Goal: Task Accomplishment & Management: Manage account settings

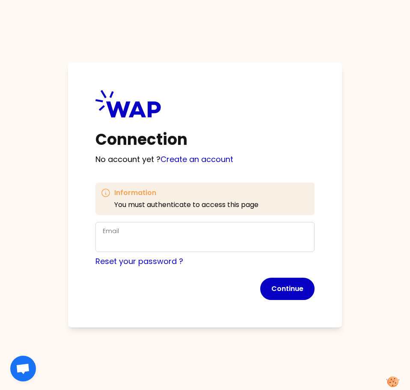
click at [143, 230] on div "Email" at bounding box center [205, 237] width 205 height 22
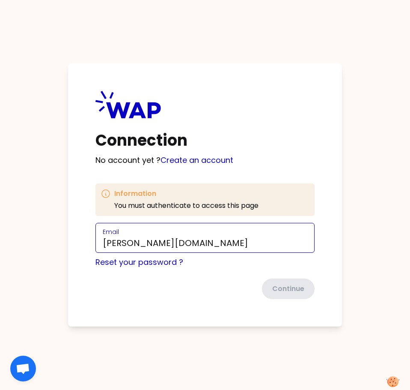
type input "[PERSON_NAME][EMAIL_ADDRESS][DOMAIN_NAME]"
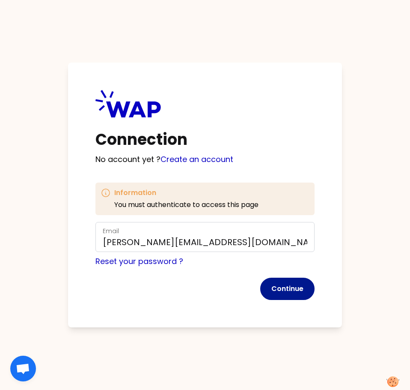
click at [298, 290] on button "Continue" at bounding box center [287, 289] width 54 height 22
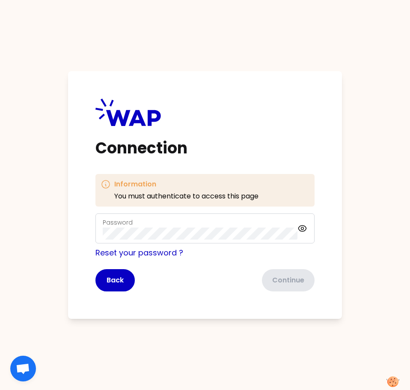
click at [149, 227] on div "Password" at bounding box center [200, 228] width 195 height 22
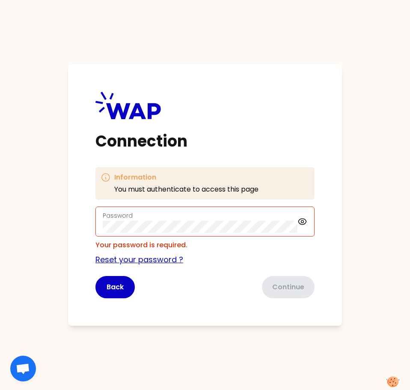
click at [125, 261] on link "Reset your password ?" at bounding box center [140, 259] width 88 height 11
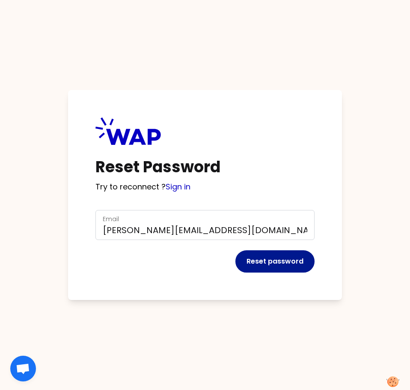
click at [265, 265] on button "Reset password" at bounding box center [275, 261] width 79 height 22
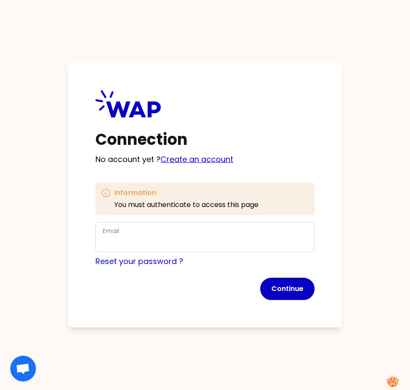
click at [204, 158] on link "Create an account" at bounding box center [197, 159] width 73 height 11
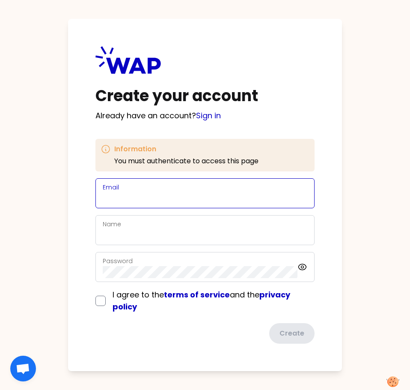
click at [134, 194] on input "Email" at bounding box center [205, 198] width 205 height 12
type input "[PERSON_NAME][EMAIL_ADDRESS][DOMAIN_NAME]"
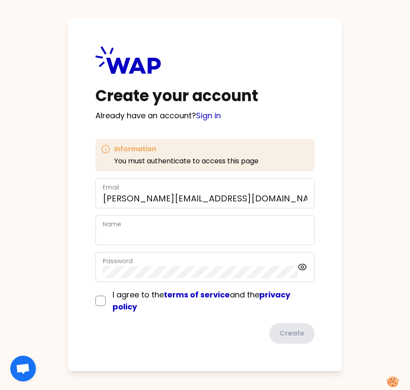
click at [179, 227] on div "Name" at bounding box center [205, 230] width 205 height 22
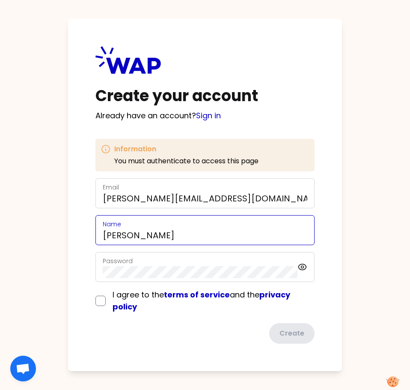
drag, startPoint x: 133, startPoint y: 235, endPoint x: 171, endPoint y: 234, distance: 38.1
click at [171, 234] on input "SUSAN Michelle REDDISH" at bounding box center [205, 235] width 205 height 12
type input "SUSAN REDDISH"
click at [99, 302] on input "checkbox" at bounding box center [101, 301] width 10 height 10
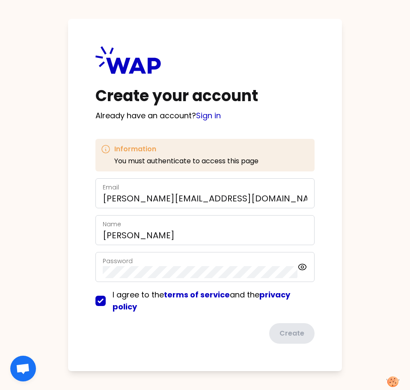
checkbox input "true"
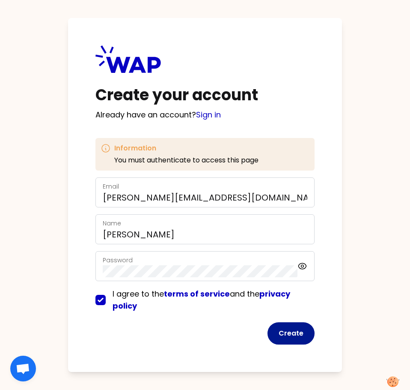
click at [294, 337] on button "Create" at bounding box center [291, 333] width 47 height 22
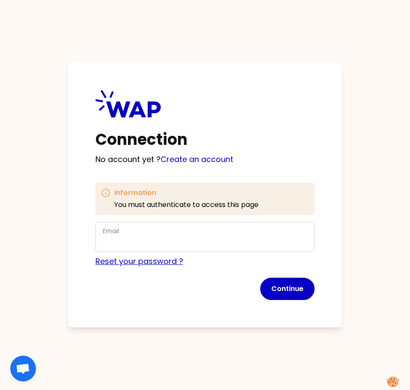
click at [140, 260] on link "Reset your password ?" at bounding box center [140, 261] width 88 height 11
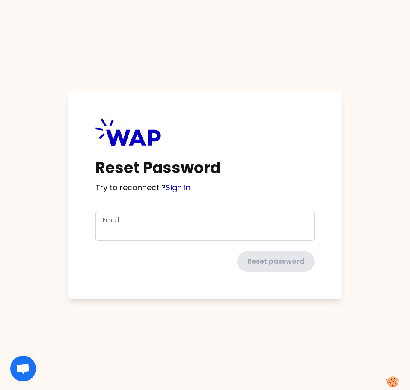
click at [144, 224] on div "Email" at bounding box center [205, 226] width 205 height 22
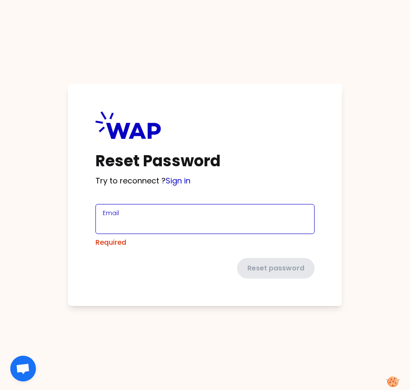
click at [122, 224] on input "Email" at bounding box center [205, 224] width 205 height 12
type input "[PERSON_NAME][EMAIL_ADDRESS][DOMAIN_NAME]"
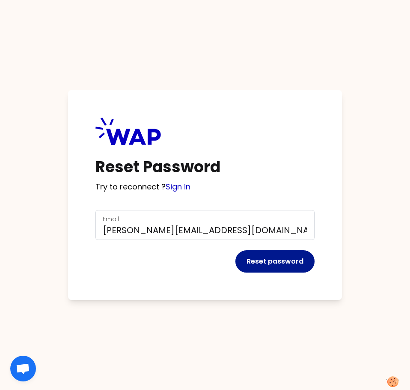
click at [288, 261] on button "Reset password" at bounding box center [275, 261] width 79 height 22
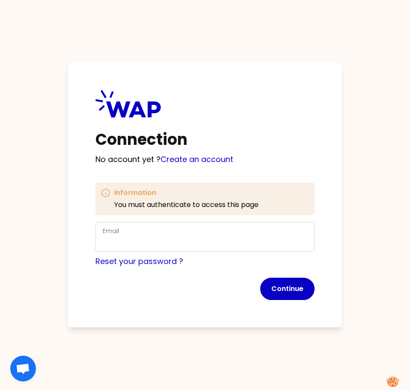
click at [130, 233] on div "Email" at bounding box center [205, 237] width 205 height 22
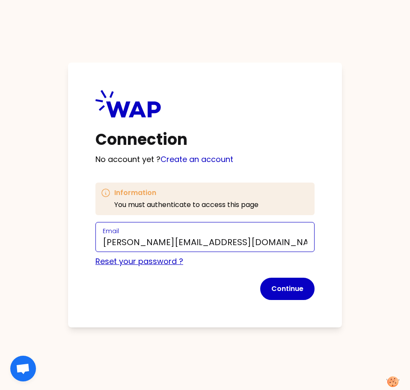
type input "[PERSON_NAME][EMAIL_ADDRESS][DOMAIN_NAME]"
click at [138, 260] on link "Reset your password ?" at bounding box center [140, 261] width 88 height 11
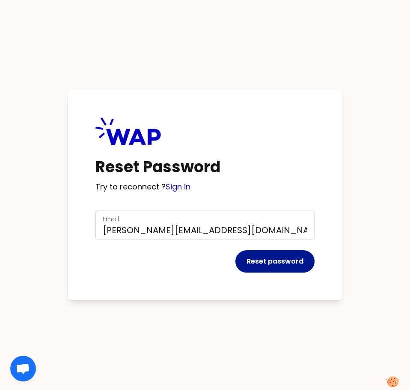
click at [256, 261] on button "Reset password" at bounding box center [275, 261] width 79 height 22
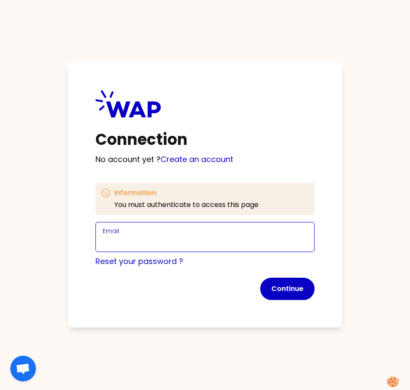
click at [152, 239] on input "Email" at bounding box center [205, 242] width 205 height 12
type input "[PERSON_NAME][EMAIL_ADDRESS][DOMAIN_NAME]"
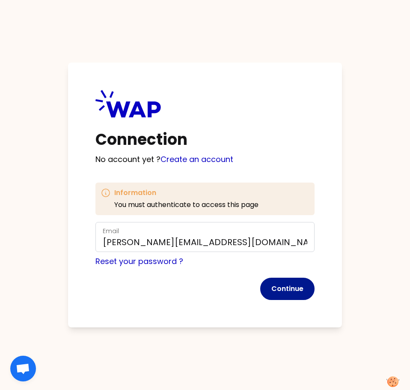
click at [293, 289] on button "Continue" at bounding box center [287, 289] width 54 height 22
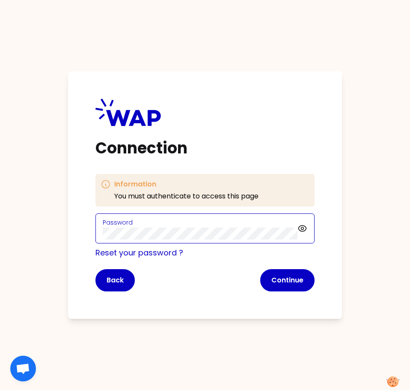
click button "Continue" at bounding box center [287, 280] width 54 height 22
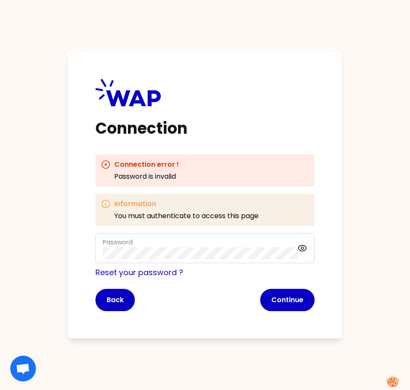
click at [207, 325] on div "Connection Connection error ! Password is invalid Information You must authenti…" at bounding box center [205, 194] width 274 height 287
